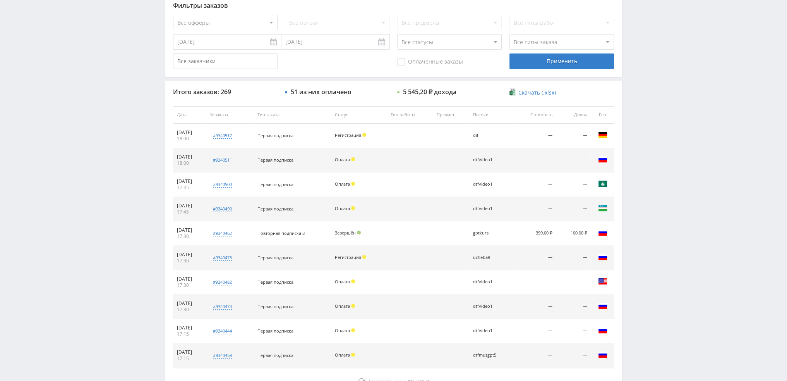
scroll to position [36, 0]
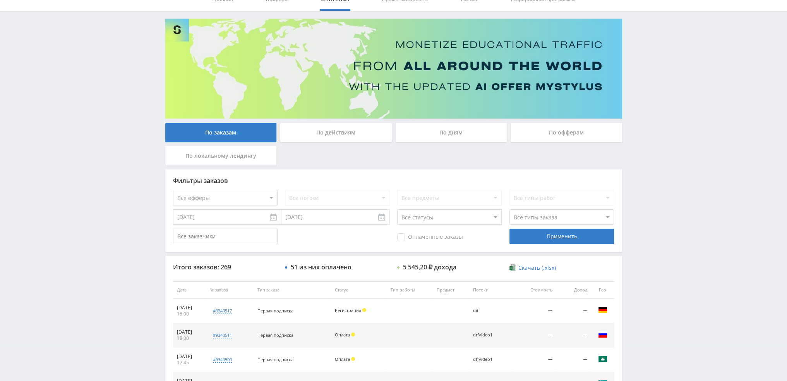
click at [441, 134] on div "По дням" at bounding box center [452, 132] width 112 height 19
click at [0, 0] on input "По дням" at bounding box center [0, 0] width 0 height 0
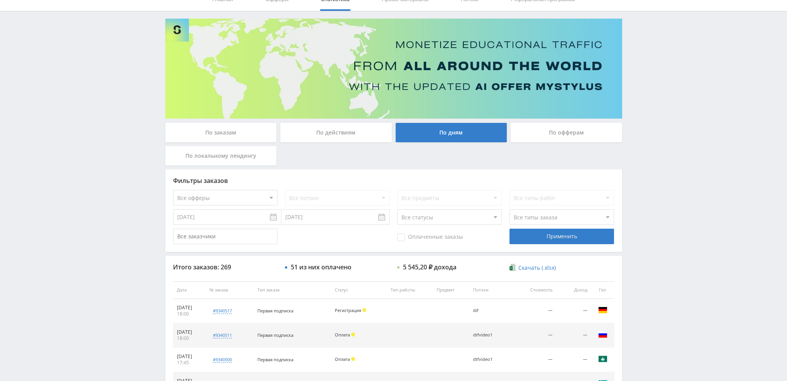
scroll to position [0, 0]
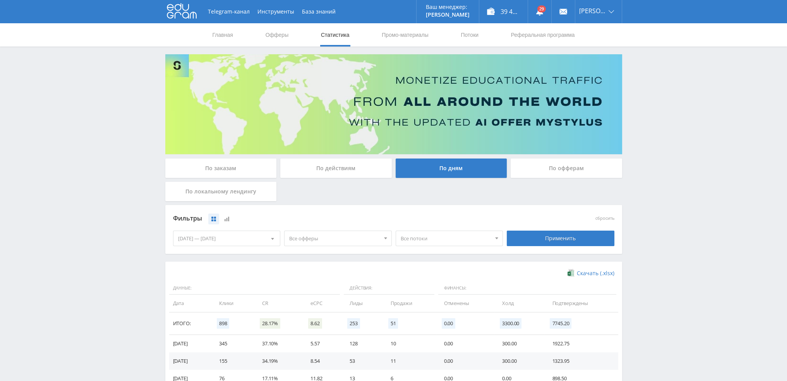
click at [333, 170] on div "По действиям" at bounding box center [336, 167] width 112 height 19
click at [0, 0] on input "По действиям" at bounding box center [0, 0] width 0 height 0
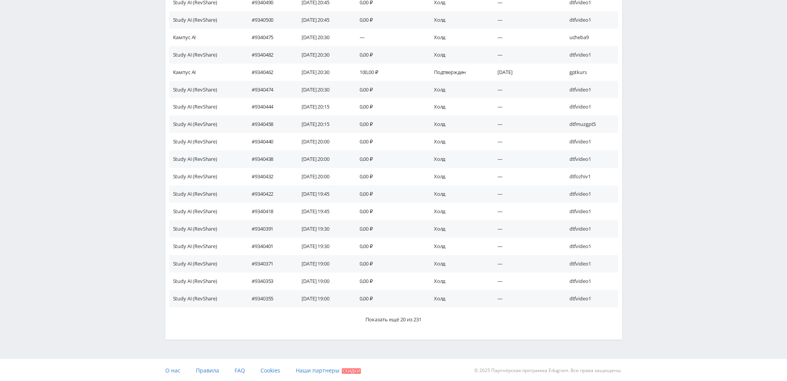
scroll to position [356, 0]
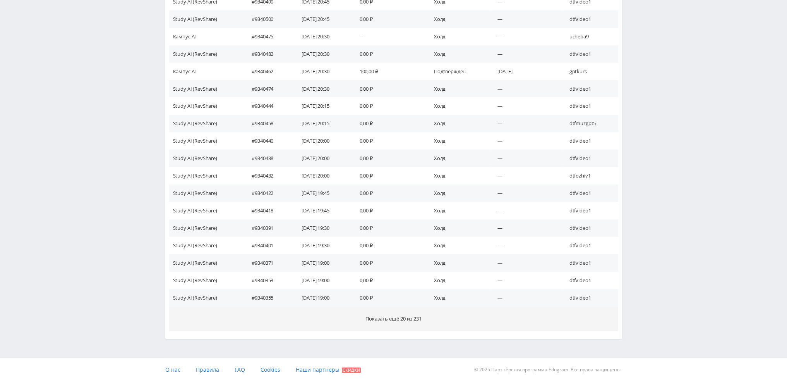
click at [406, 320] on span "Показать ещё 20 из 231" at bounding box center [393, 318] width 56 height 7
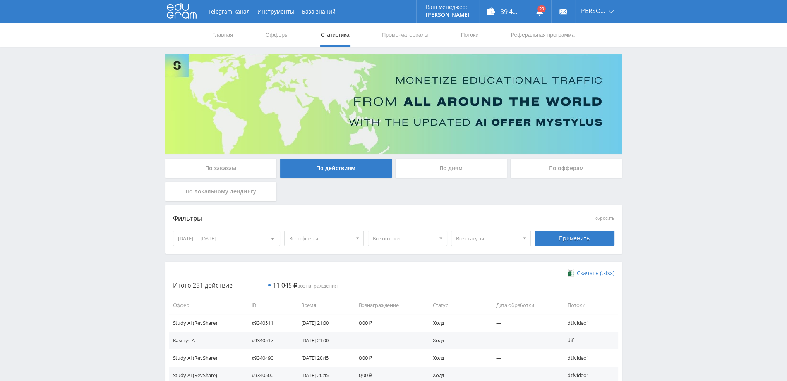
scroll to position [0, 0]
click at [439, 177] on div "По дням" at bounding box center [452, 167] width 112 height 19
click at [0, 0] on input "По дням" at bounding box center [0, 0] width 0 height 0
